Goal: Task Accomplishment & Management: Complete application form

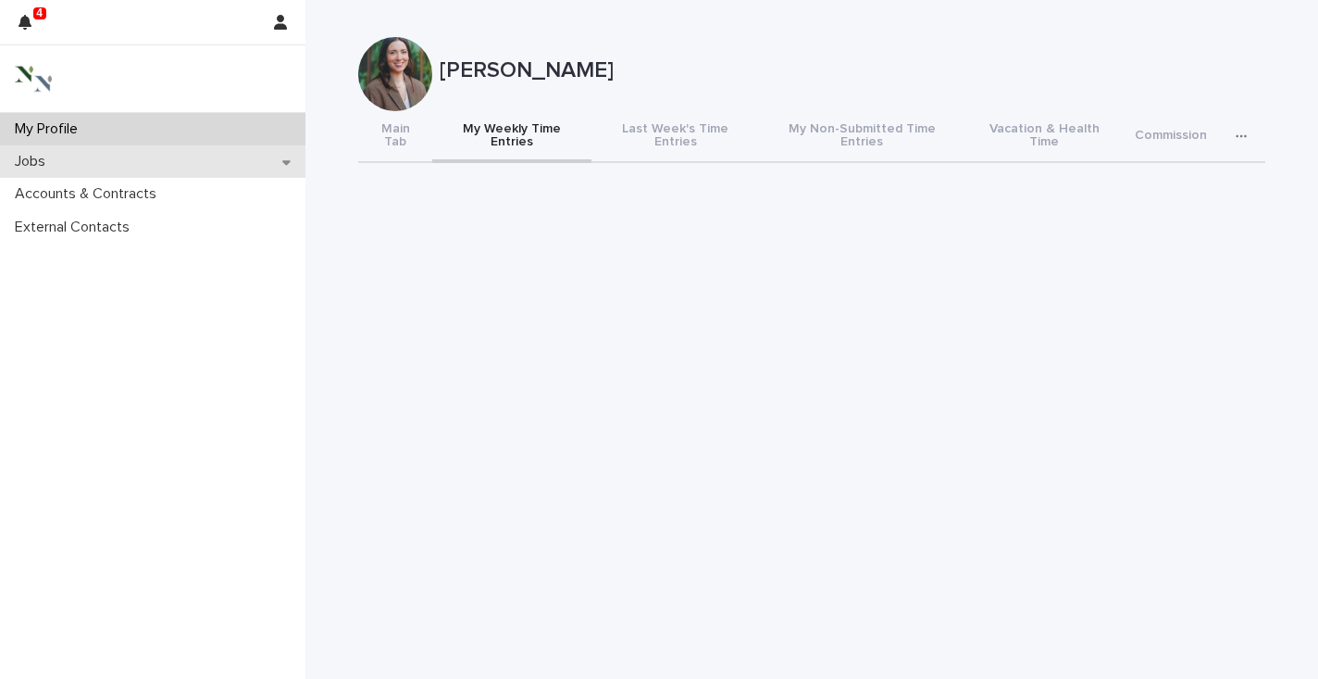
click at [34, 158] on p "Jobs" at bounding box center [33, 162] width 53 height 18
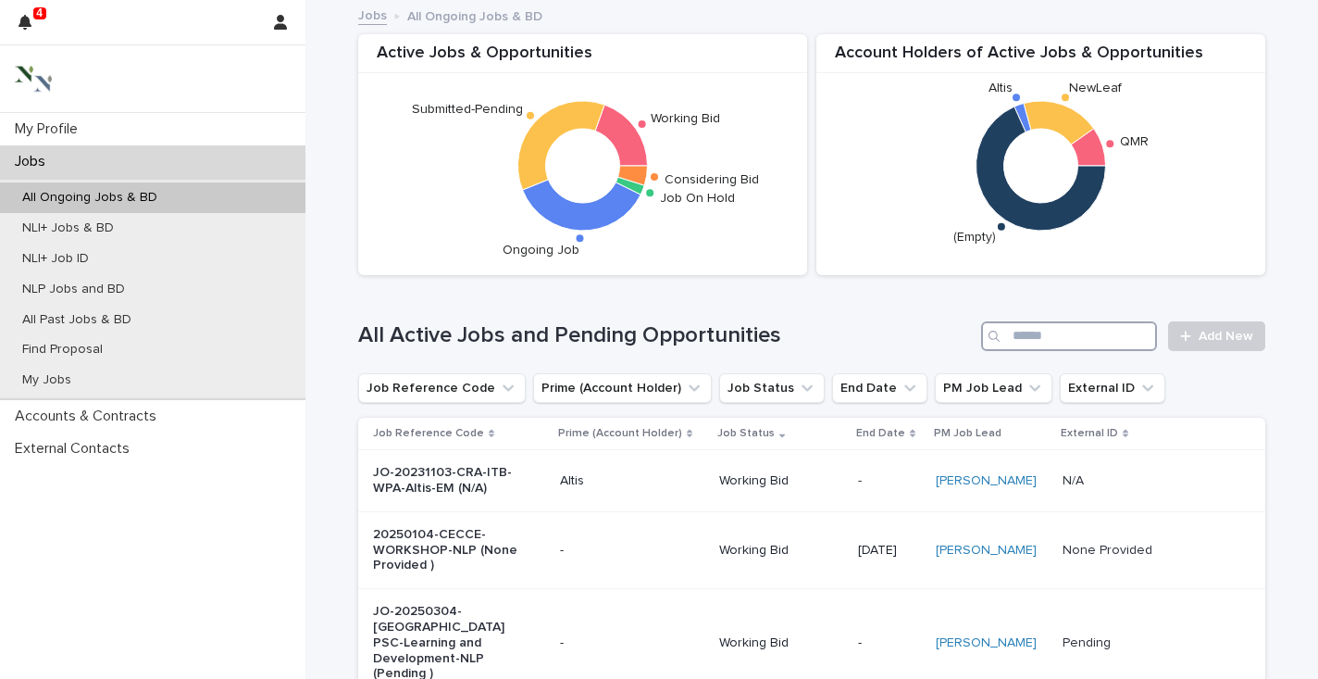
click at [1037, 331] on input "Search" at bounding box center [1069, 336] width 176 height 30
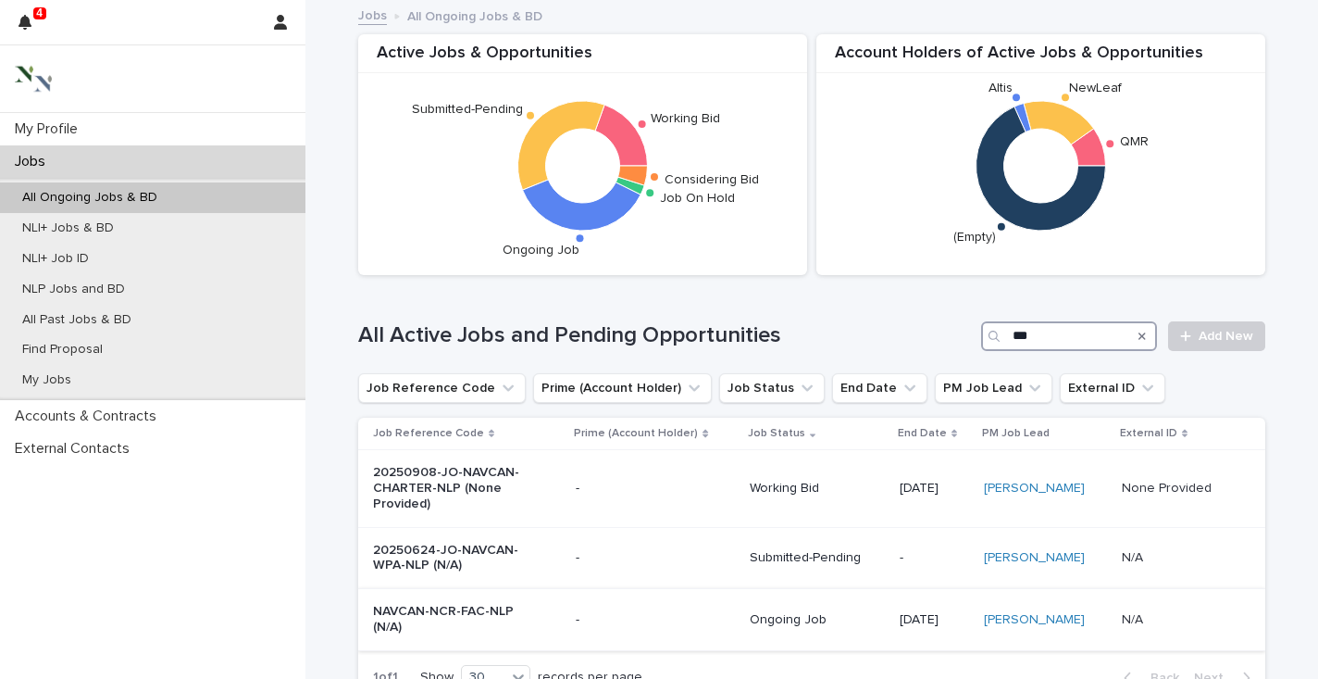
type input "***"
click at [426, 612] on p "NAVCAN-NCR-FAC-NLP (N/A)" at bounding box center [450, 619] width 155 height 31
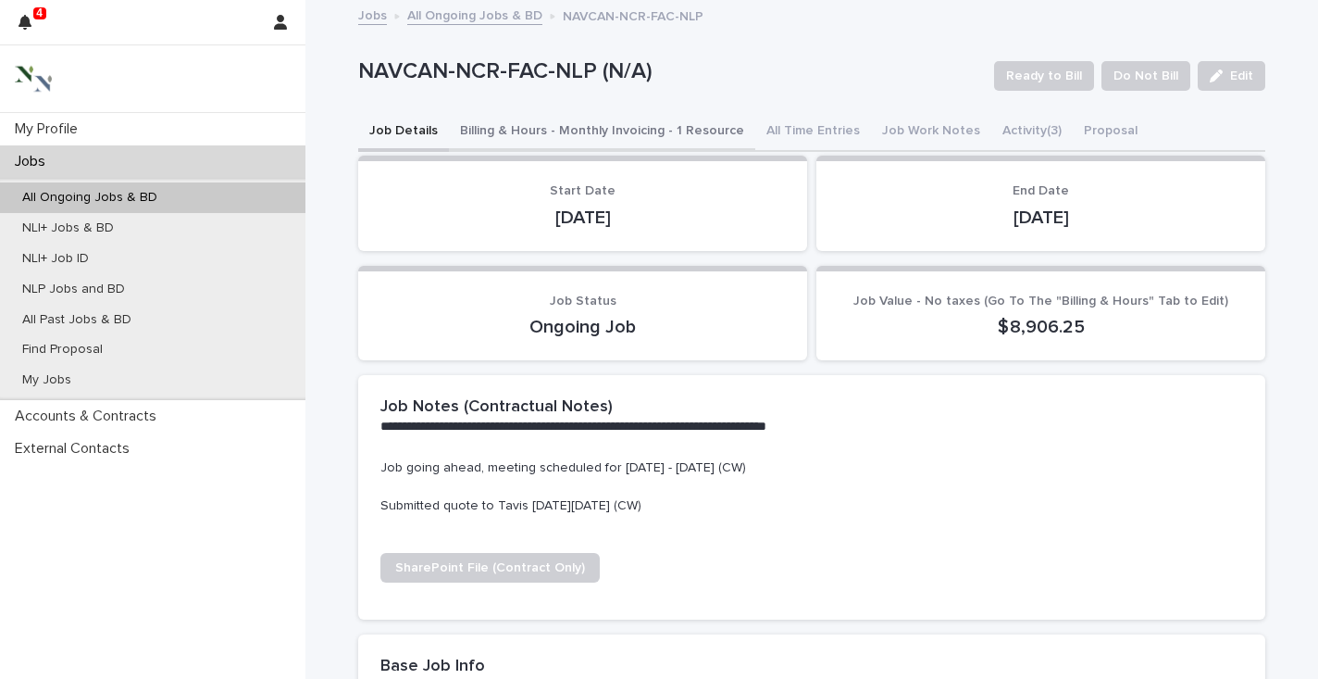
click at [657, 133] on button "Billing & Hours - Monthly Invoicing - 1 Resource" at bounding box center [602, 132] width 306 height 39
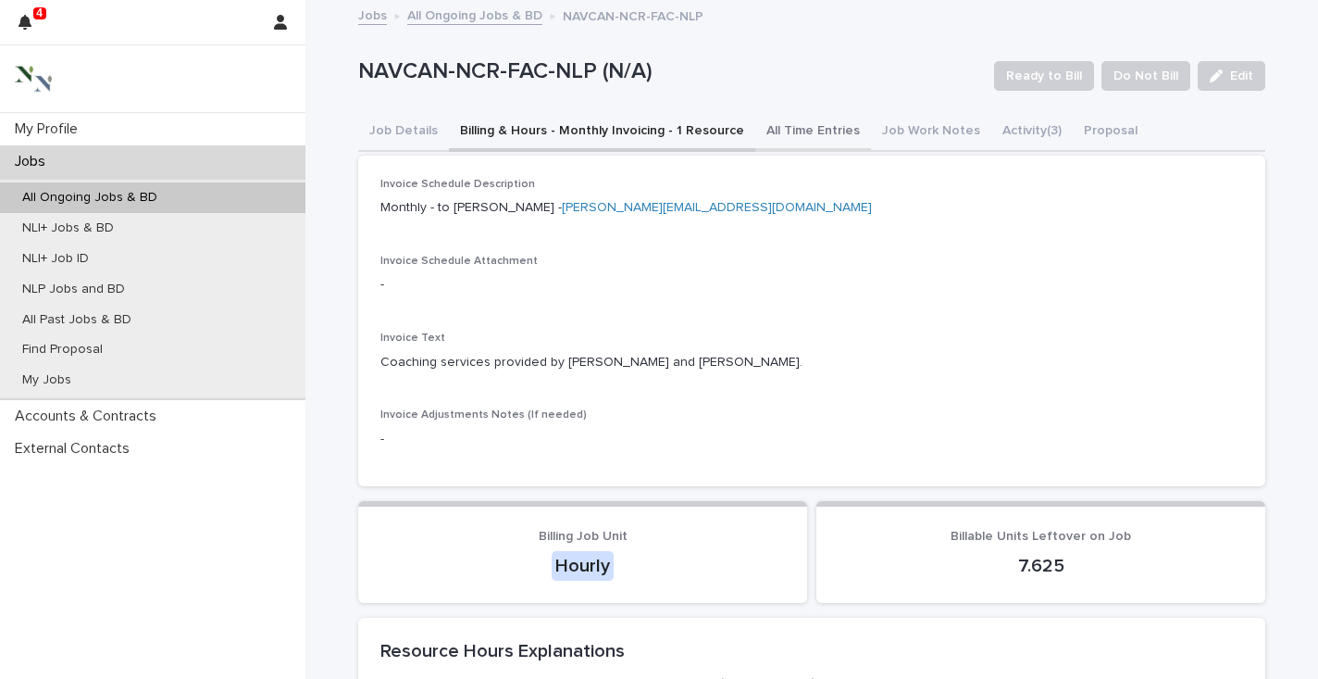
click at [781, 123] on button "All Time Entries" at bounding box center [814, 132] width 116 height 39
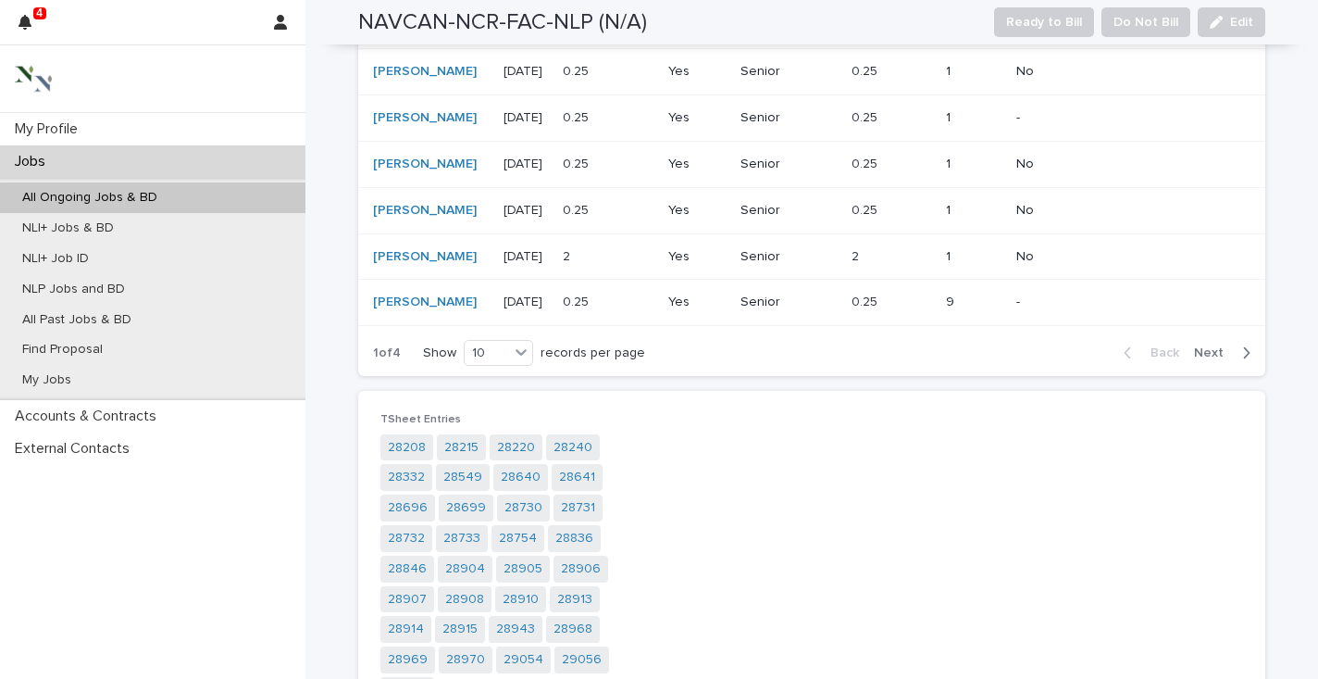
scroll to position [799, 0]
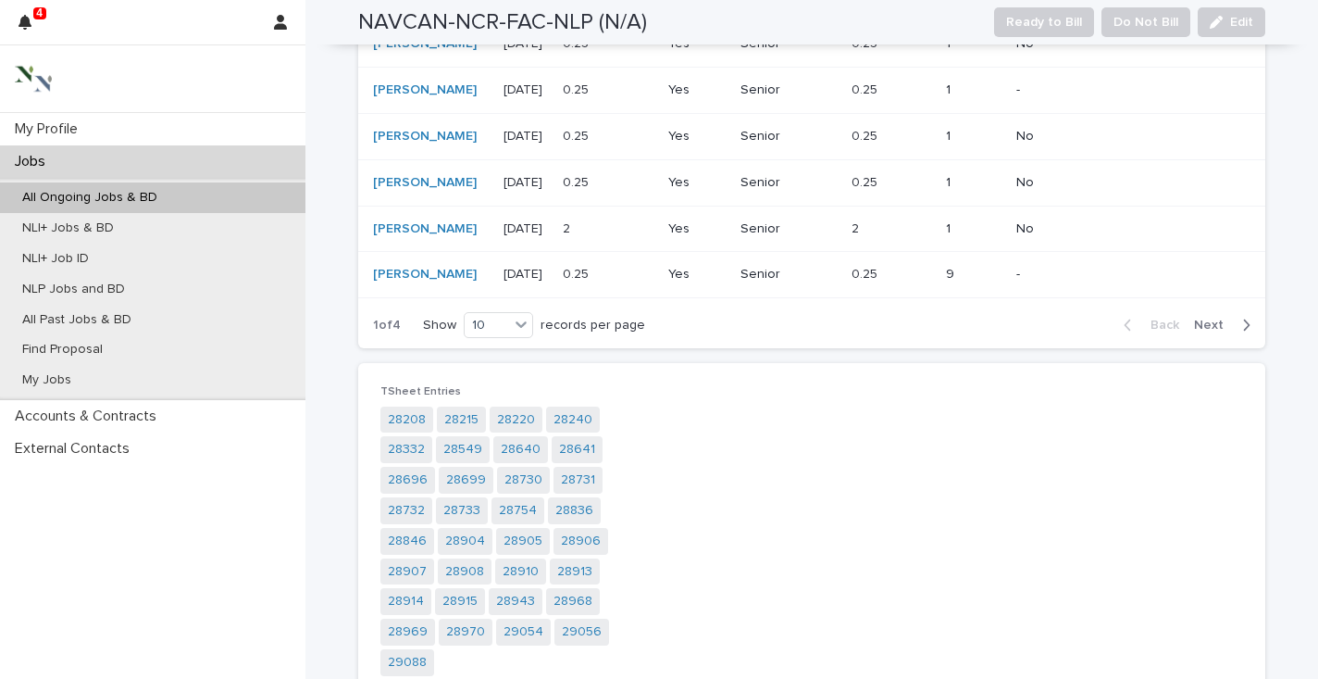
click at [1207, 333] on button "Next" at bounding box center [1226, 325] width 79 height 17
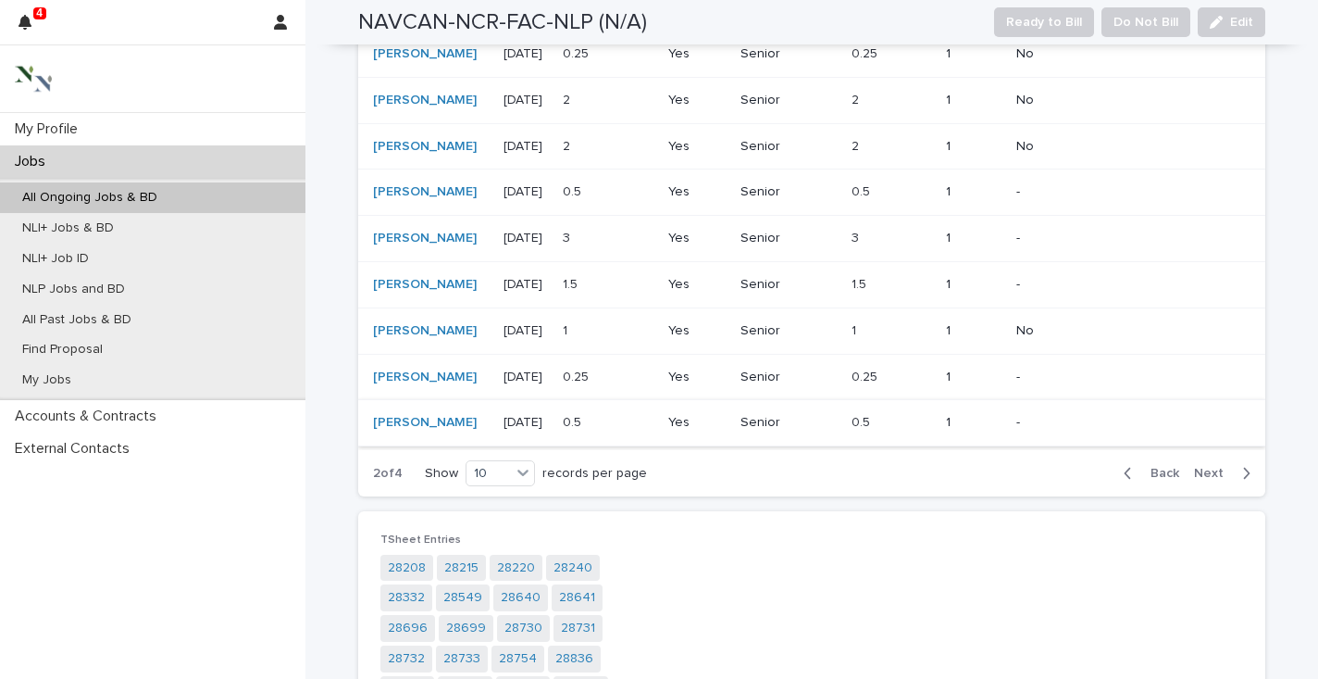
scroll to position [656, 0]
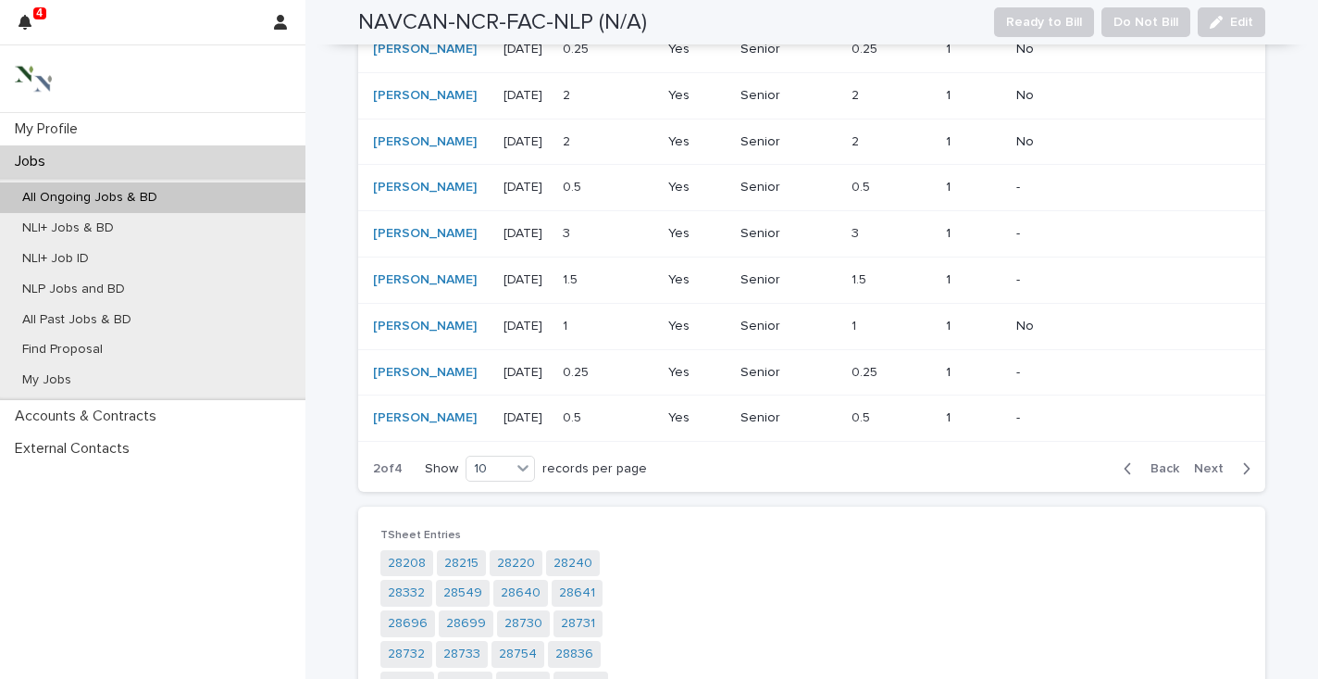
click at [1207, 475] on span "Next" at bounding box center [1214, 468] width 41 height 13
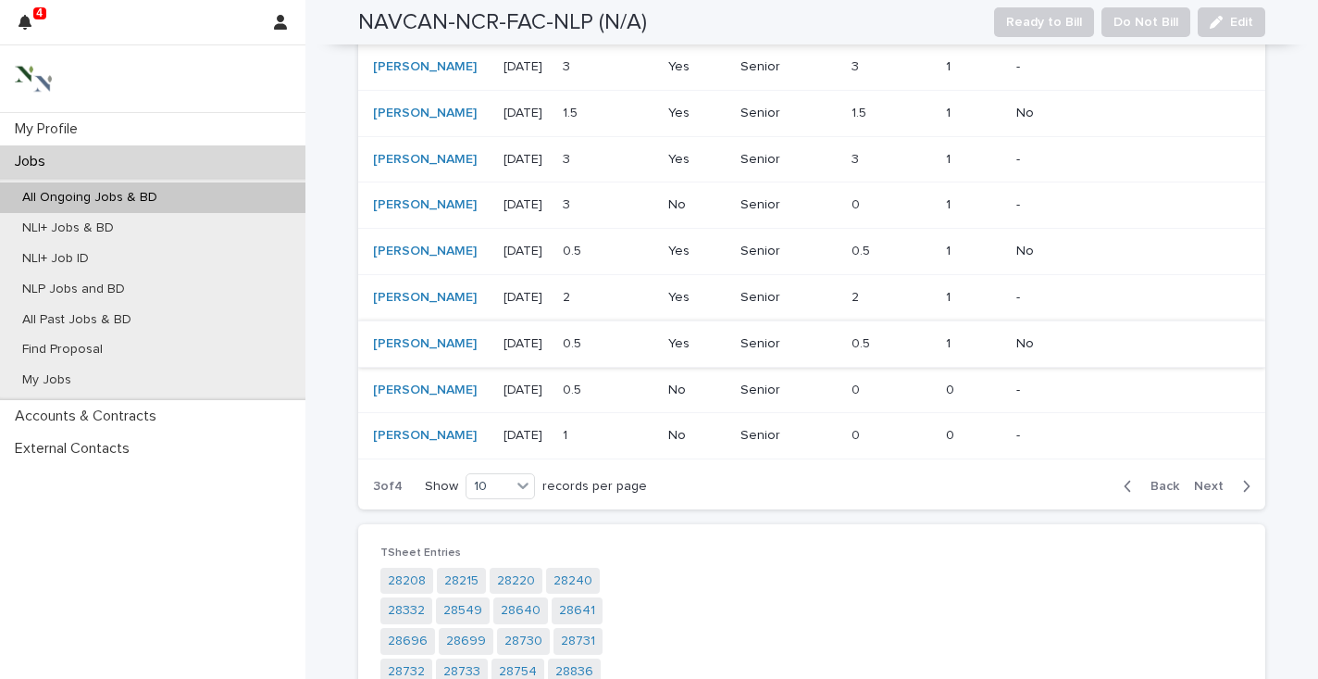
scroll to position [658, 0]
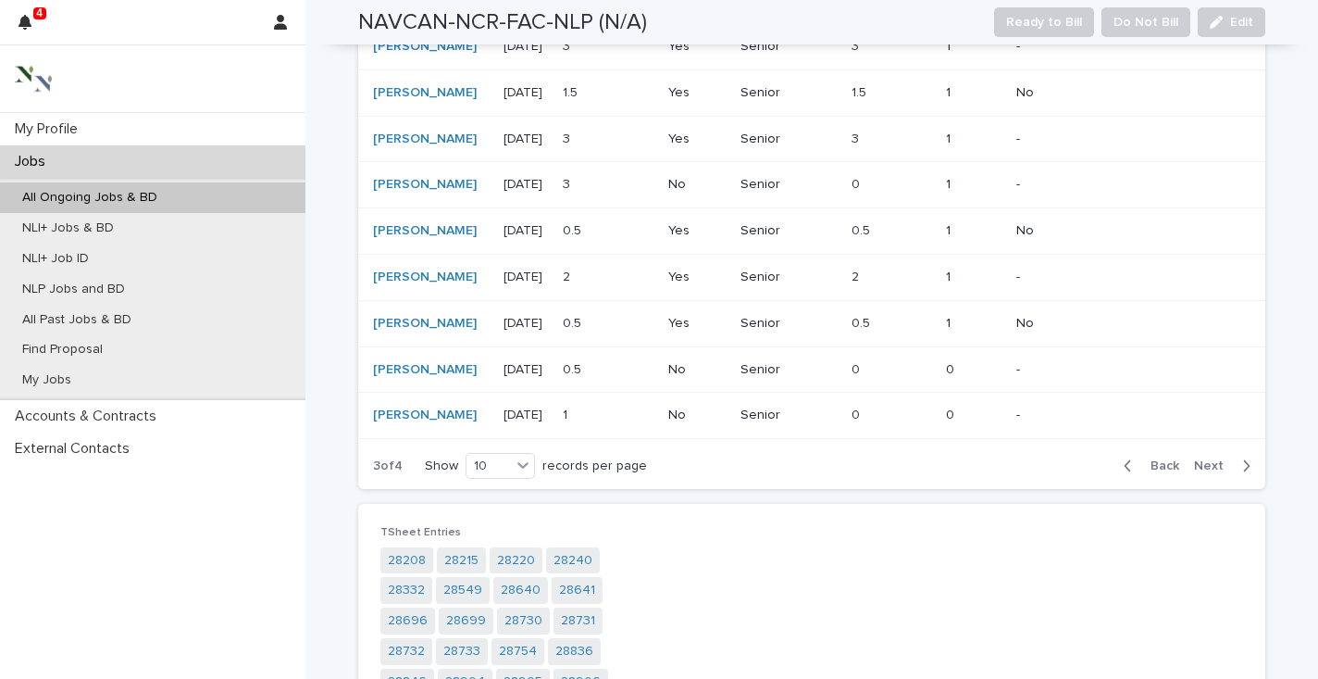
click at [1206, 472] on span "Next" at bounding box center [1214, 465] width 41 height 13
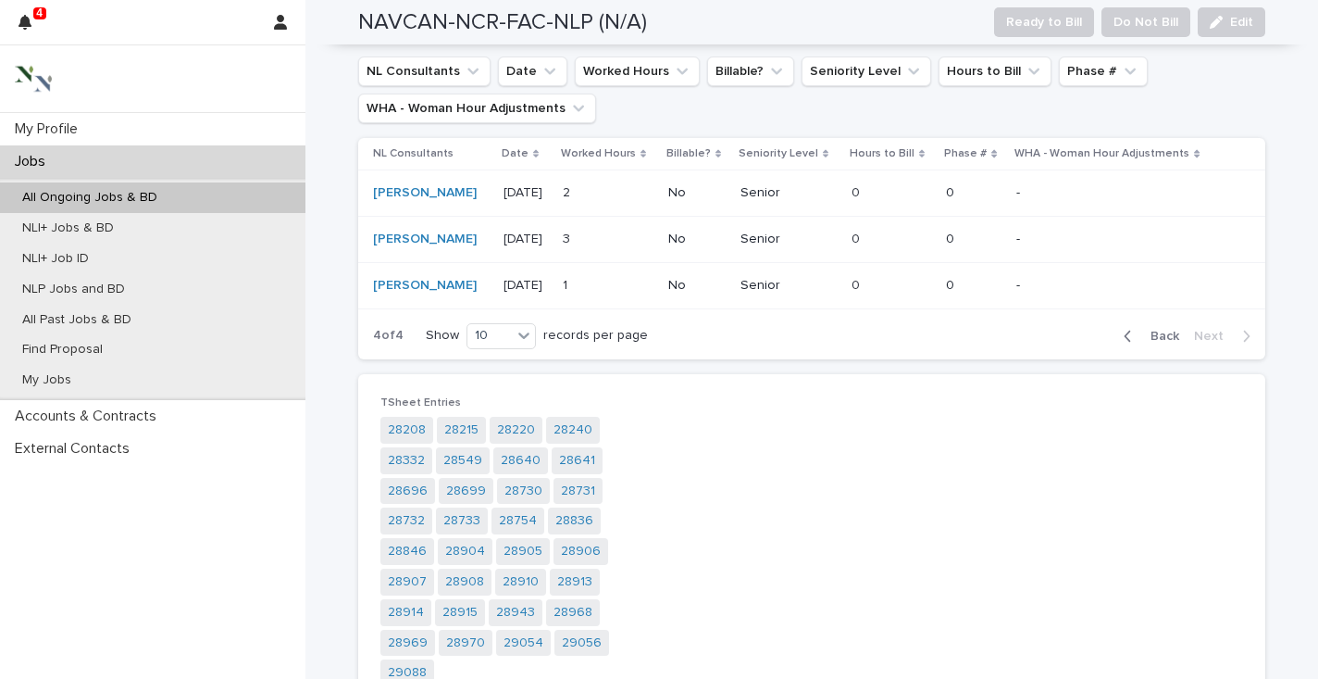
click at [1154, 335] on span "Back" at bounding box center [1160, 336] width 40 height 13
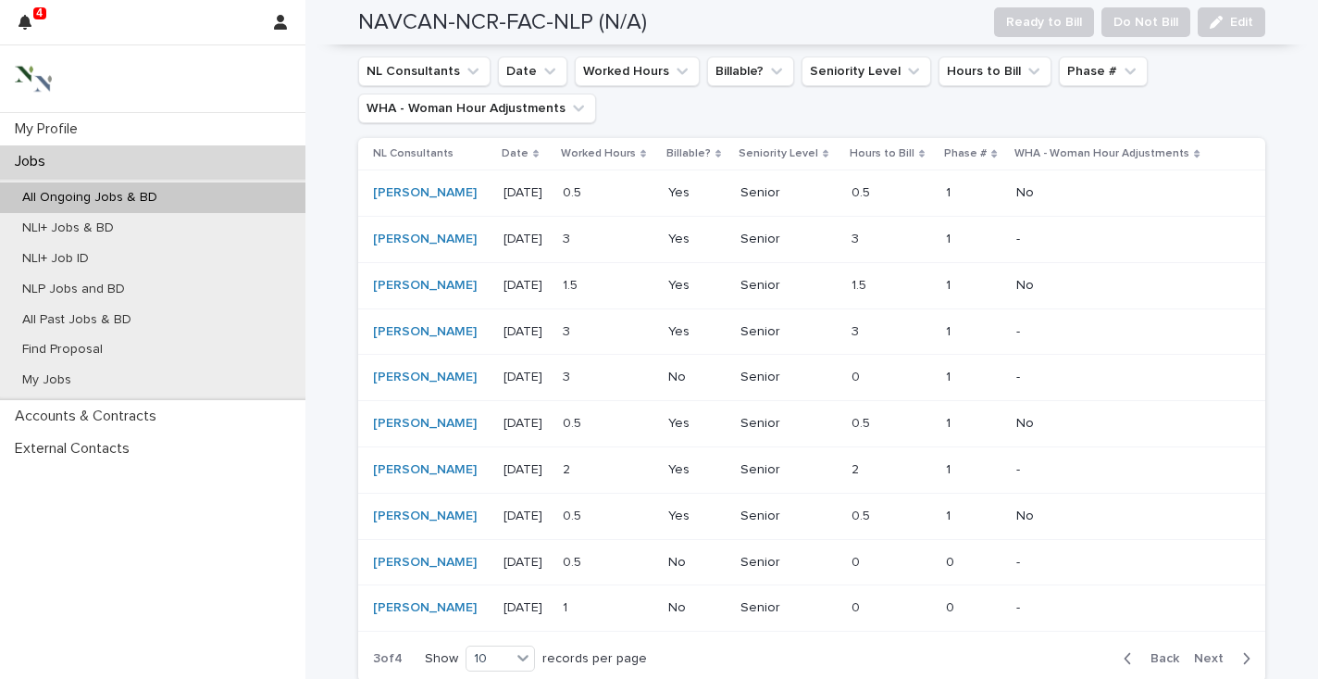
scroll to position [658, 0]
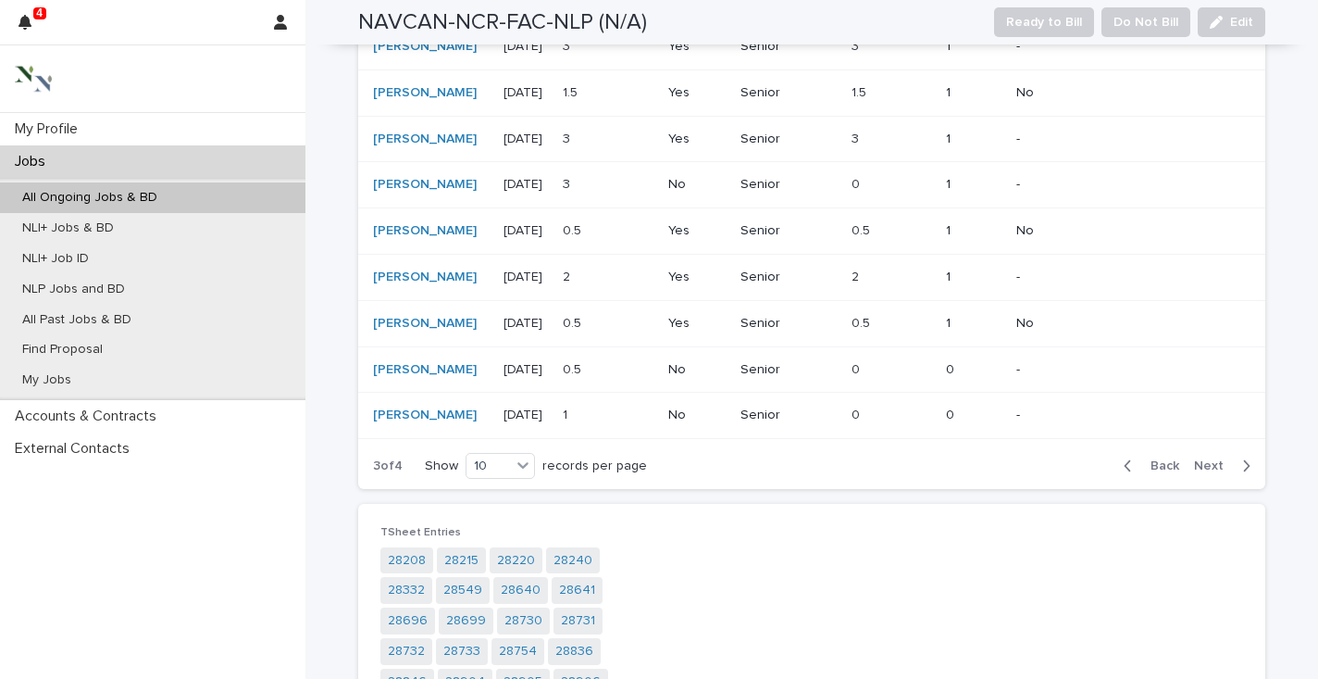
click at [1147, 472] on span "Back" at bounding box center [1160, 465] width 40 height 13
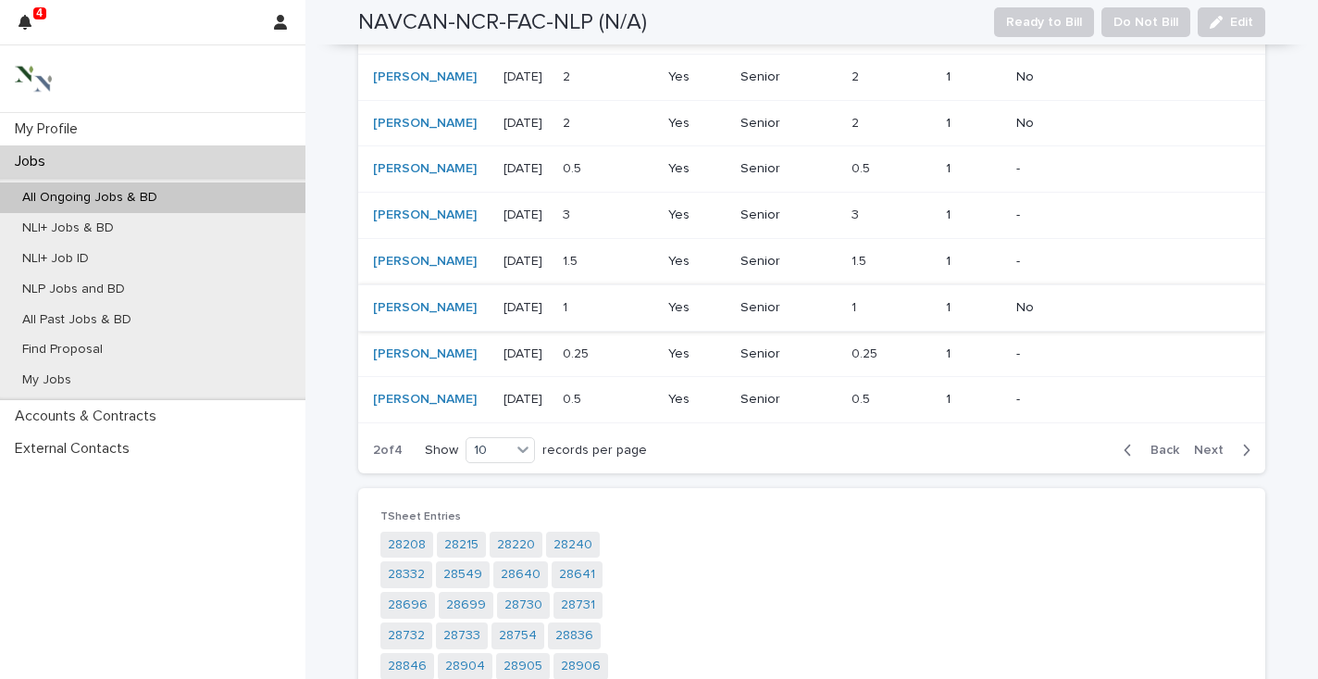
scroll to position [0, 0]
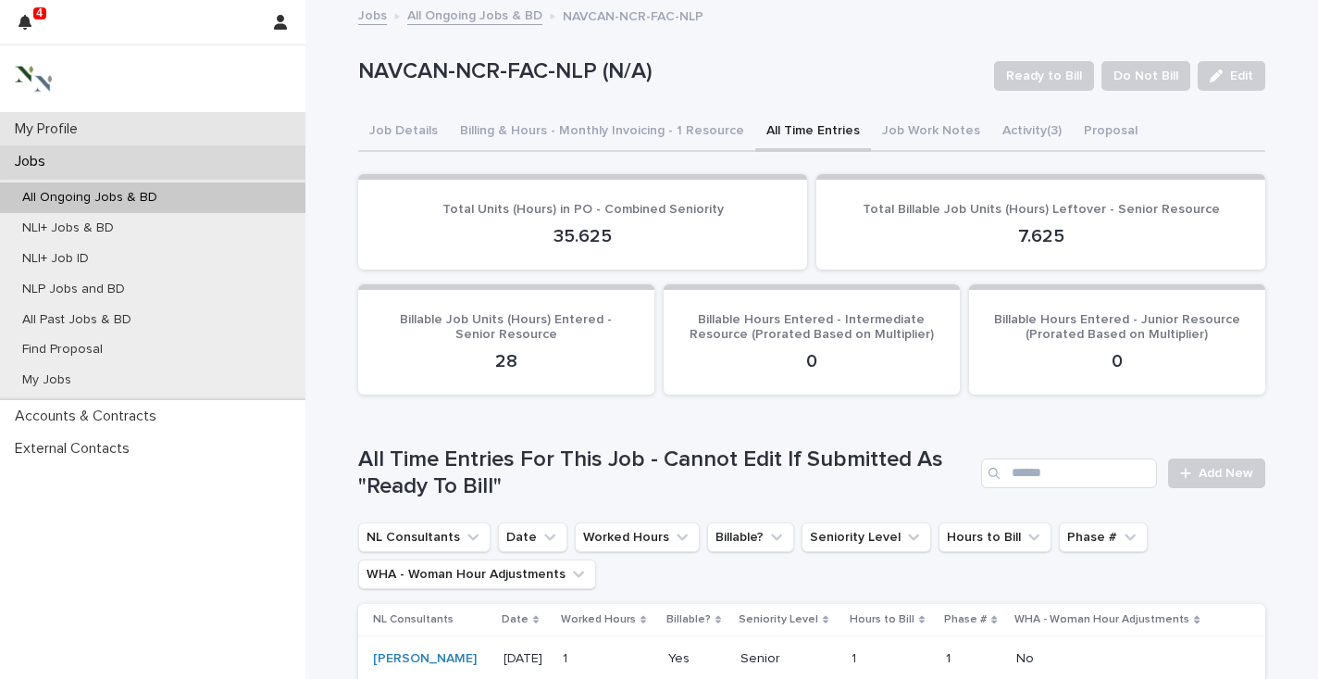
click at [98, 128] on div "My Profile" at bounding box center [153, 129] width 306 height 32
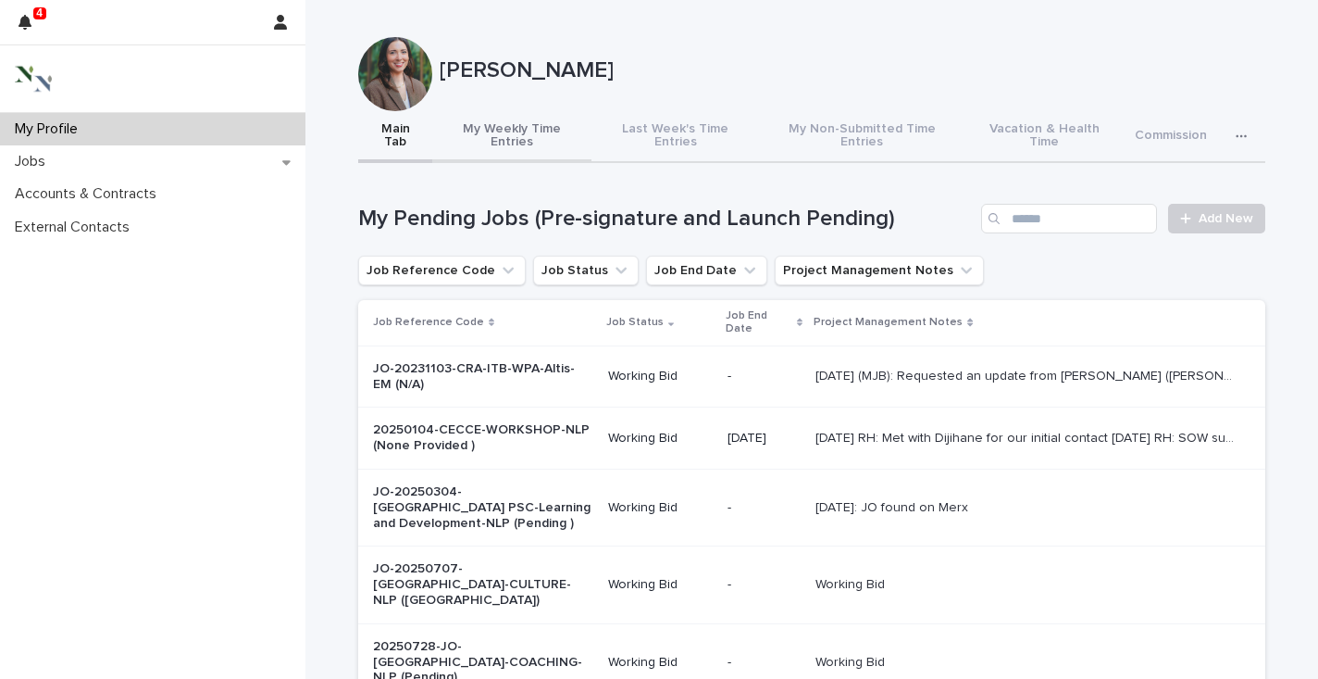
click at [492, 126] on button "My Weekly Time Entries" at bounding box center [511, 137] width 159 height 52
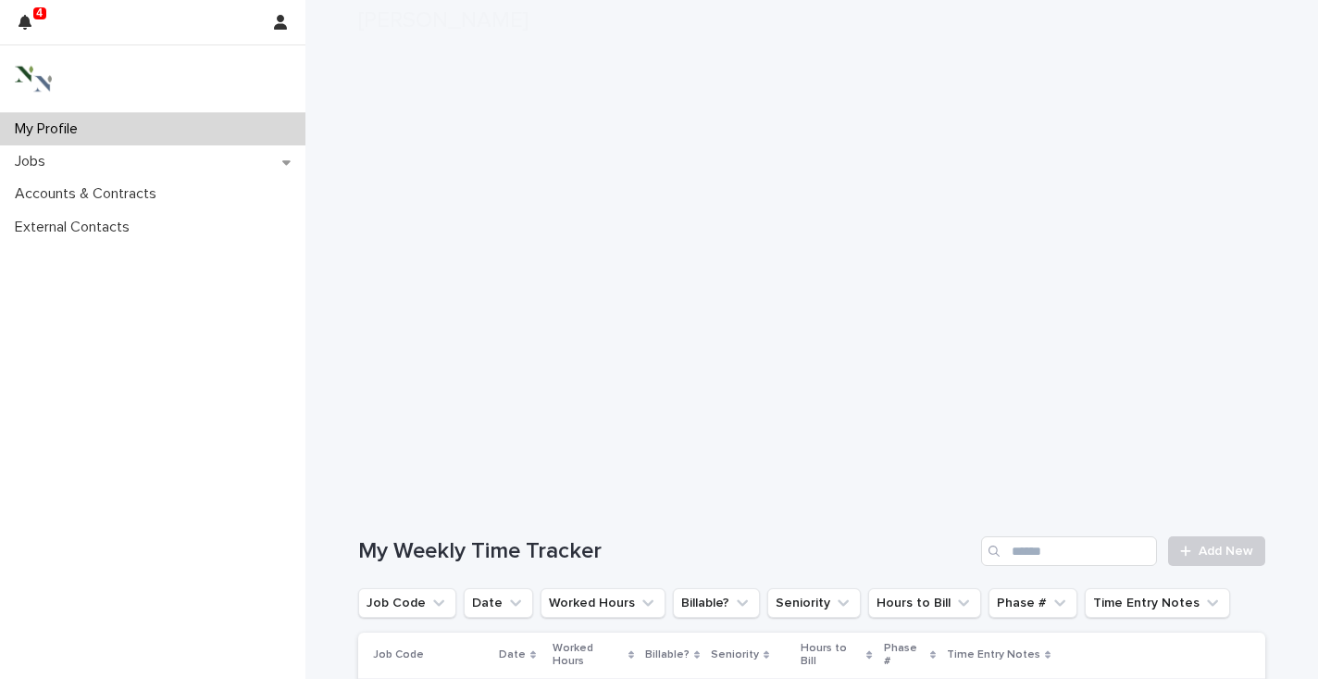
scroll to position [288, 0]
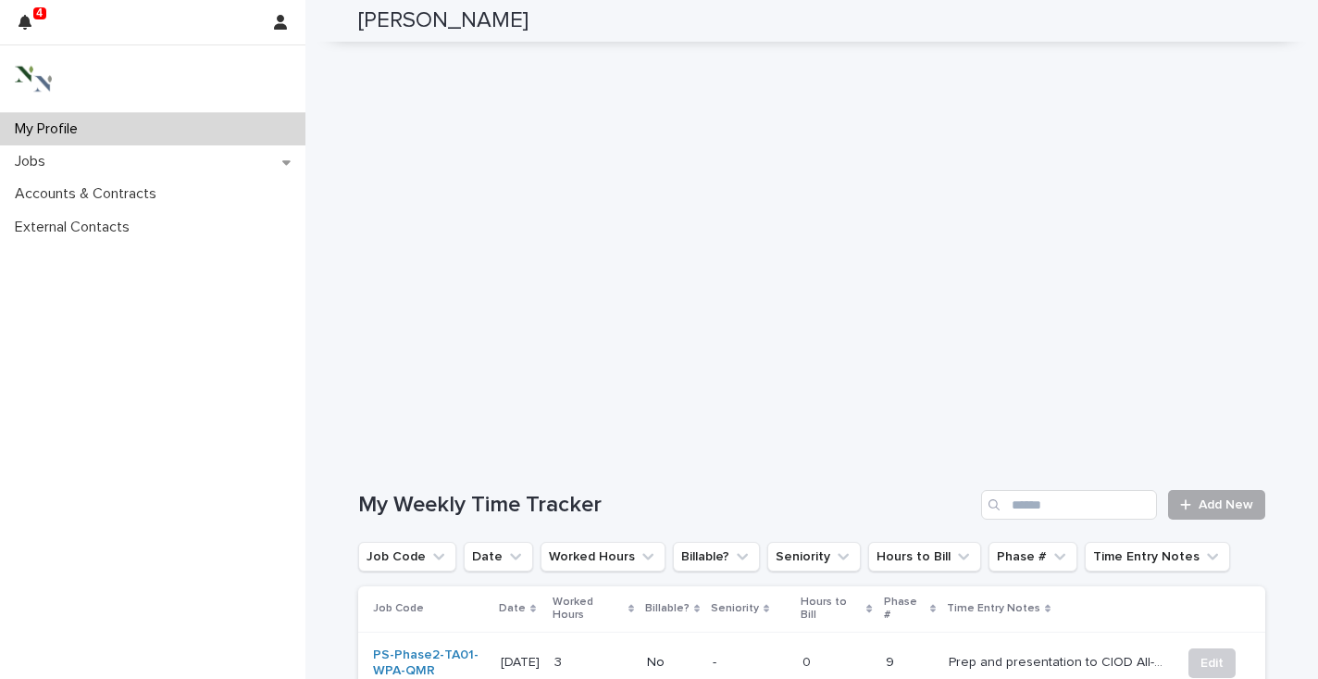
click at [1213, 498] on span "Add New" at bounding box center [1226, 504] width 55 height 13
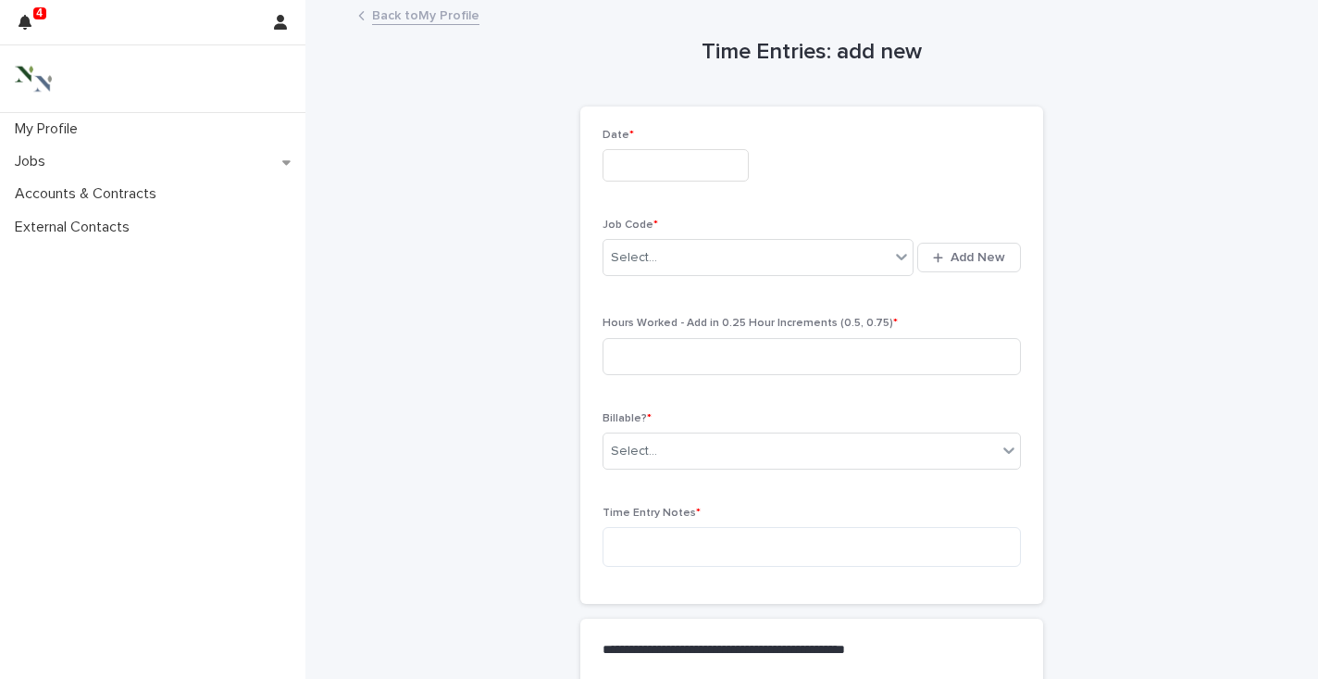
click at [641, 160] on input "text" at bounding box center [676, 165] width 146 height 32
